Goal: Book appointment/travel/reservation

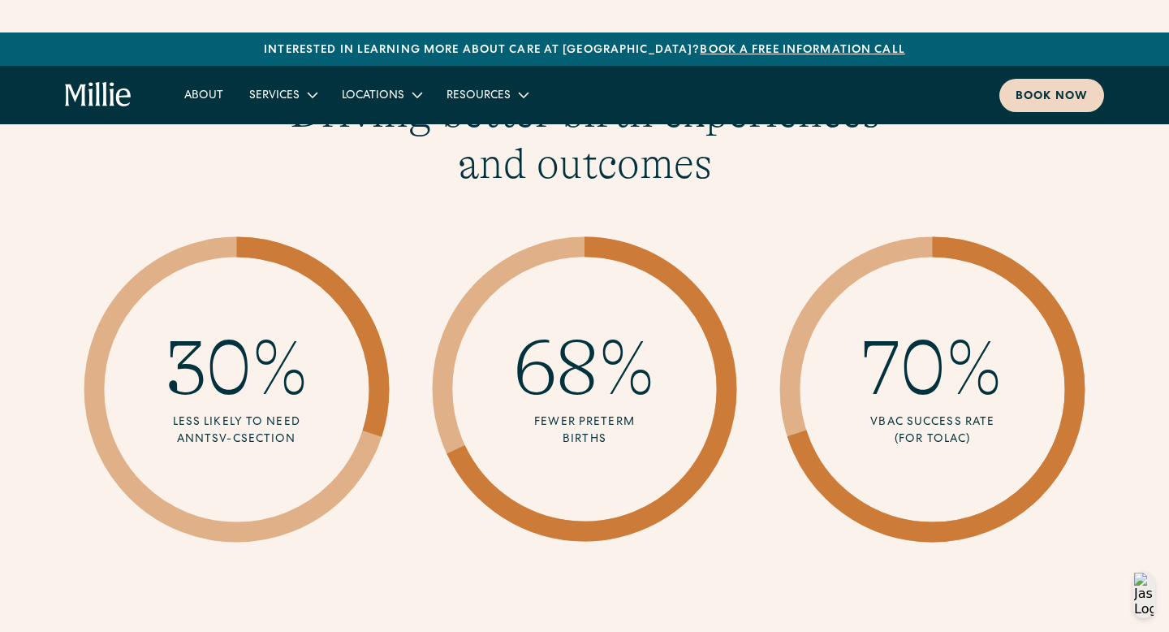
click at [1029, 85] on link "Book now" at bounding box center [1052, 95] width 105 height 33
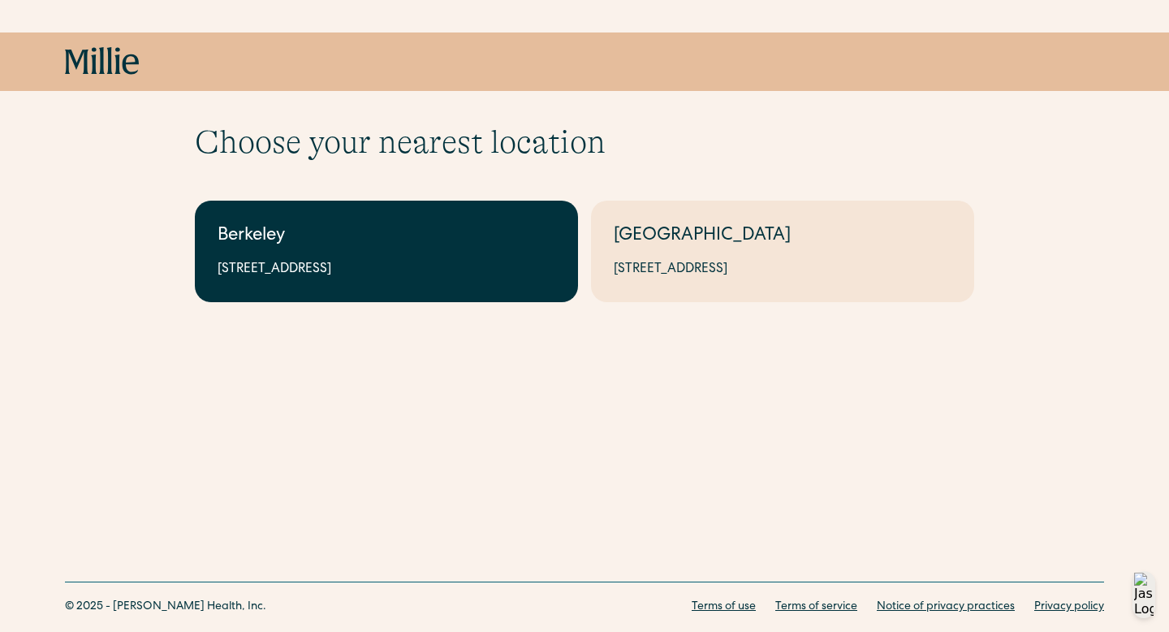
click at [395, 273] on div "2999 Regent St, Suite 524, Berkeley, CA 94705" at bounding box center [387, 269] width 338 height 19
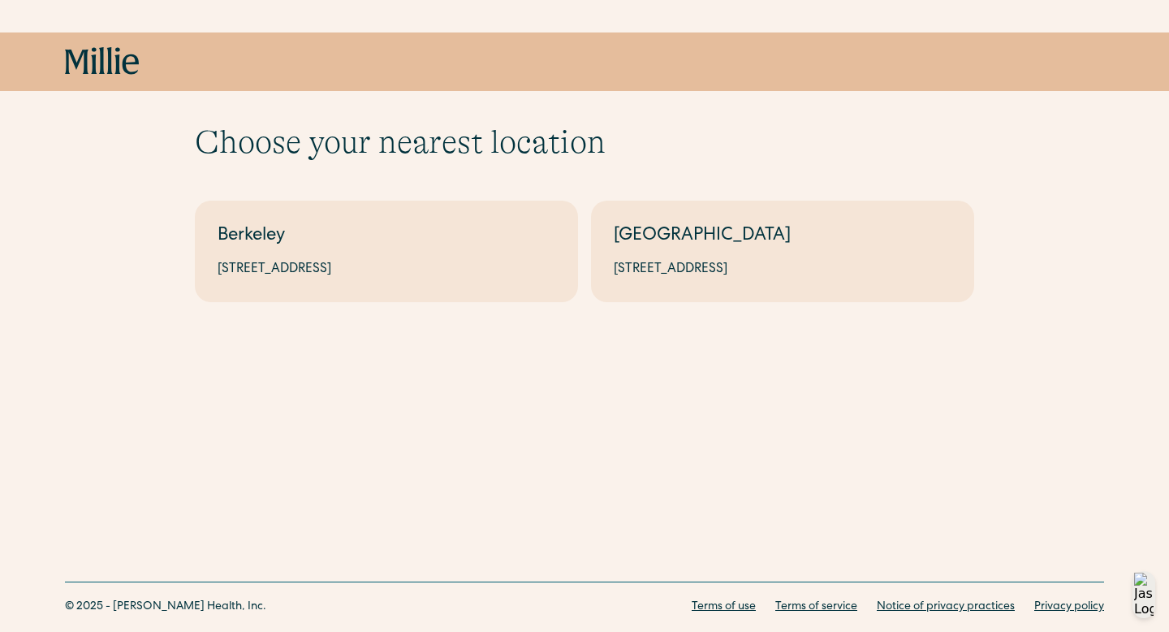
drag, startPoint x: 423, startPoint y: 274, endPoint x: 573, endPoint y: 24, distance: 290.7
